Goal: Information Seeking & Learning: Learn about a topic

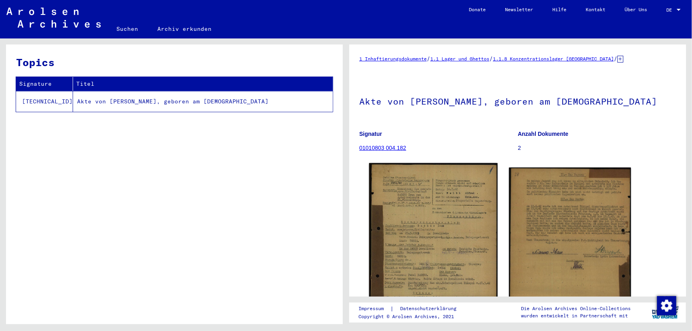
click at [427, 231] on img at bounding box center [433, 253] width 128 height 180
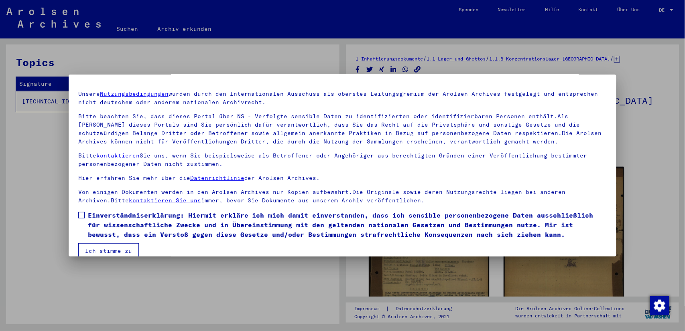
scroll to position [32, 0]
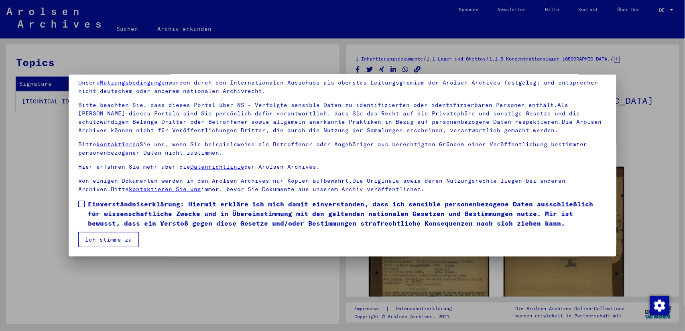
click at [75, 203] on mat-dialog-content "Unsere Nutzungsbedingungen wurden durch den Internationalen Ausschuss als obers…" at bounding box center [343, 160] width 548 height 175
click at [95, 238] on button "Ich stimme zu" at bounding box center [108, 239] width 61 height 15
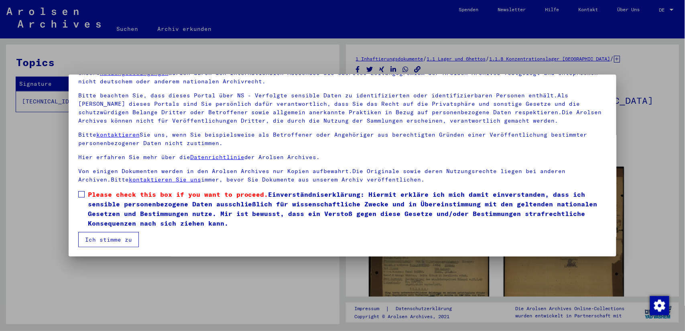
click at [81, 192] on span at bounding box center [81, 194] width 6 height 6
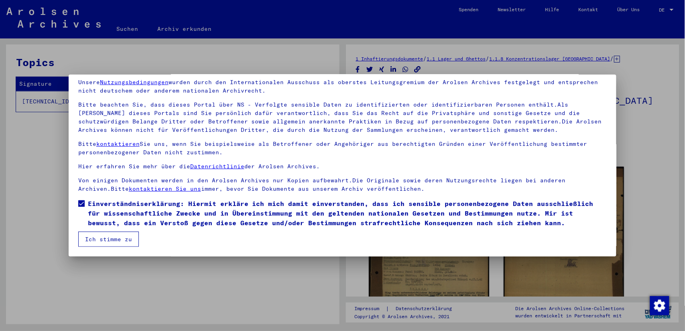
click at [106, 240] on button "Ich stimme zu" at bounding box center [108, 239] width 61 height 15
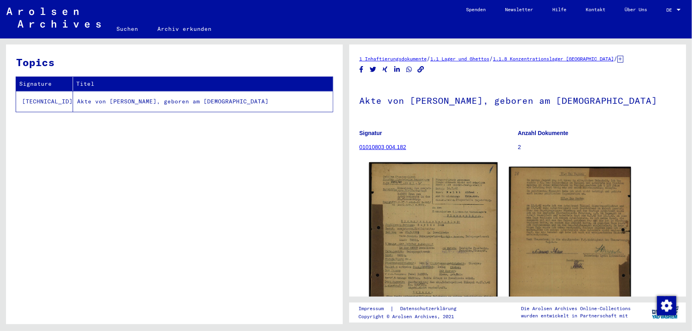
click at [435, 207] on img at bounding box center [433, 253] width 128 height 180
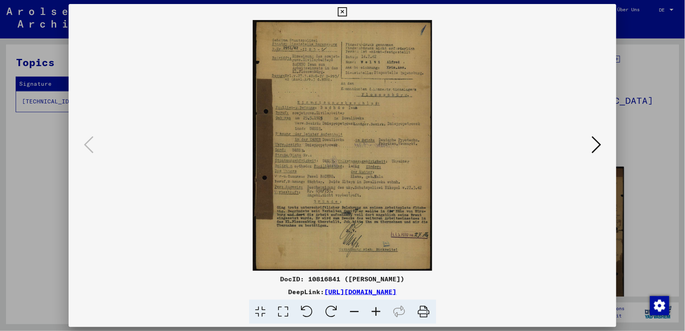
click at [354, 221] on img at bounding box center [343, 145] width 494 height 251
click at [287, 313] on icon at bounding box center [283, 312] width 23 height 24
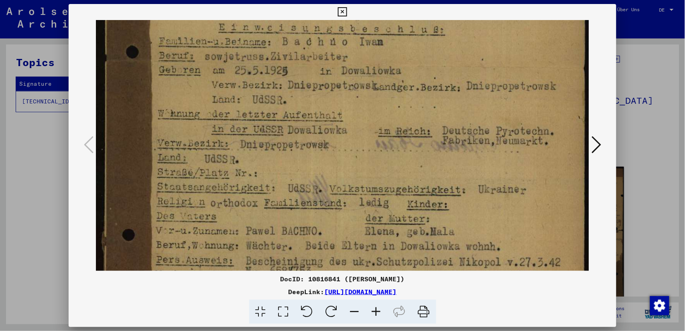
drag, startPoint x: 314, startPoint y: 225, endPoint x: 299, endPoint y: 6, distance: 219.6
click at [299, 6] on div "DocID: 10816841 ([PERSON_NAME]) DeepLink: [URL][DOMAIN_NAME]" at bounding box center [343, 164] width 548 height 321
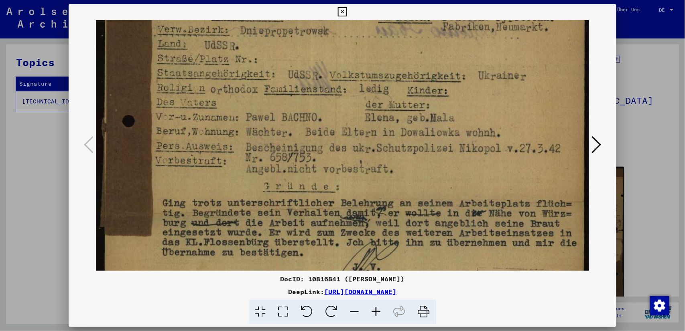
scroll to position [340, 0]
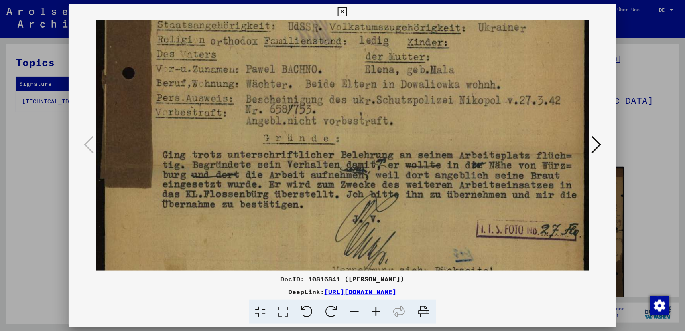
drag, startPoint x: 318, startPoint y: 157, endPoint x: 302, endPoint y: 26, distance: 131.5
click at [298, 0] on html "Suchen Archiv erkunden Spenden Newsletter Hilfe Kontakt Über Uns Suchen Archiv …" at bounding box center [342, 165] width 685 height 331
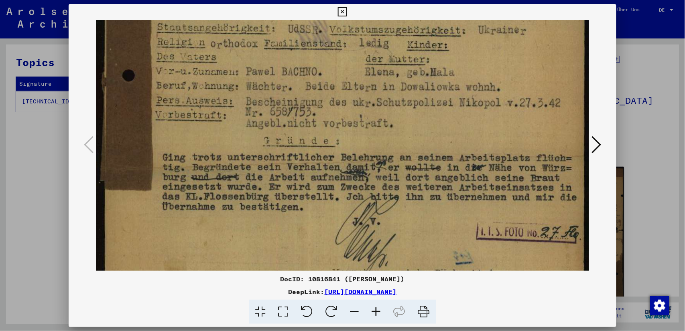
scroll to position [449, 0]
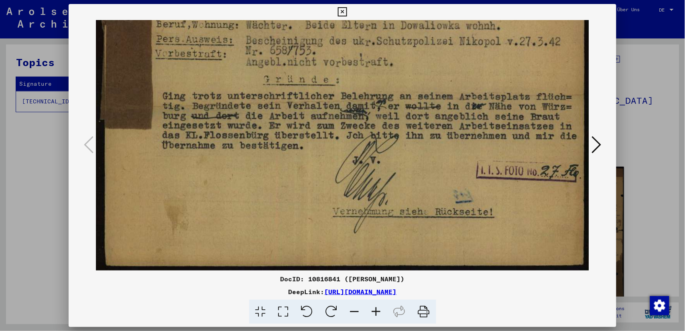
drag, startPoint x: 317, startPoint y: 142, endPoint x: 288, endPoint y: -47, distance: 190.4
click at [288, 0] on html "Suchen Archiv erkunden Spenden Newsletter Hilfe Kontakt Über Uns Suchen Archiv …" at bounding box center [342, 165] width 685 height 331
